Goal: Download file/media

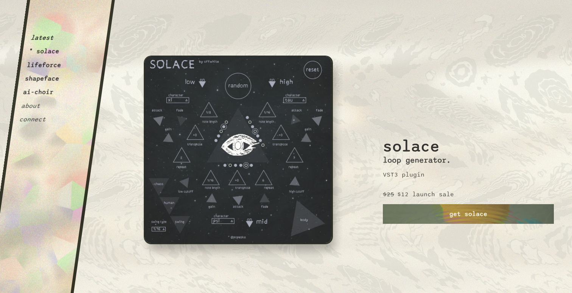
click at [48, 67] on button "lifeforce" at bounding box center [44, 65] width 35 height 8
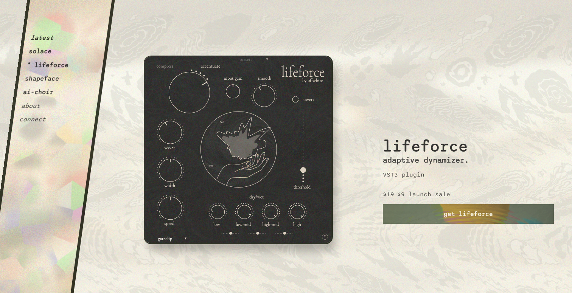
click at [49, 81] on button "shapeface" at bounding box center [42, 79] width 35 height 8
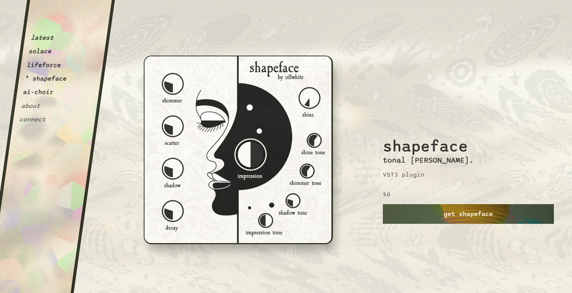
click at [420, 213] on link "get shapeface" at bounding box center [468, 214] width 171 height 20
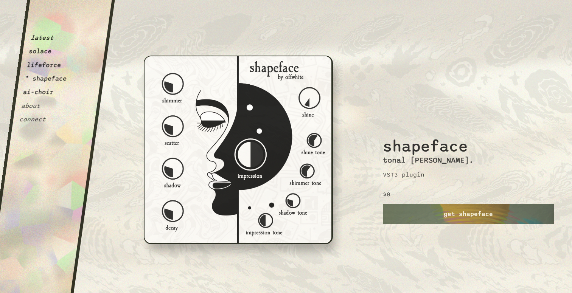
click at [39, 95] on button "ai-choir" at bounding box center [38, 93] width 31 height 8
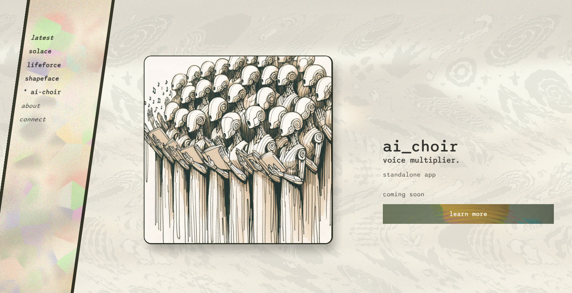
click at [43, 63] on button "lifeforce" at bounding box center [44, 65] width 35 height 8
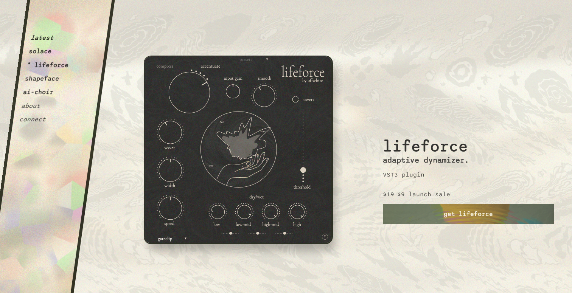
click at [44, 55] on button "solace" at bounding box center [40, 52] width 24 height 8
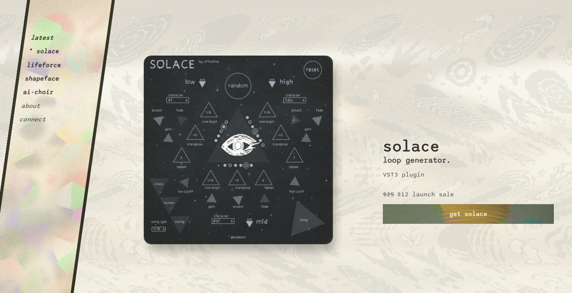
click at [54, 65] on button "lifeforce" at bounding box center [44, 65] width 35 height 8
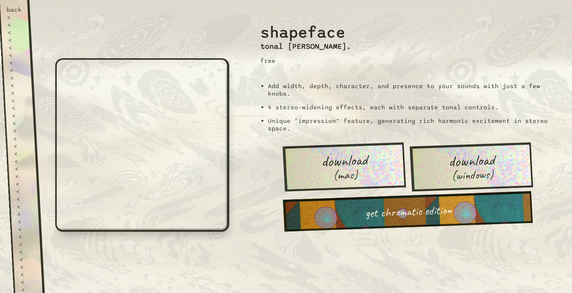
click at [340, 157] on span "download" at bounding box center [344, 160] width 47 height 17
